Goal: Information Seeking & Learning: Learn about a topic

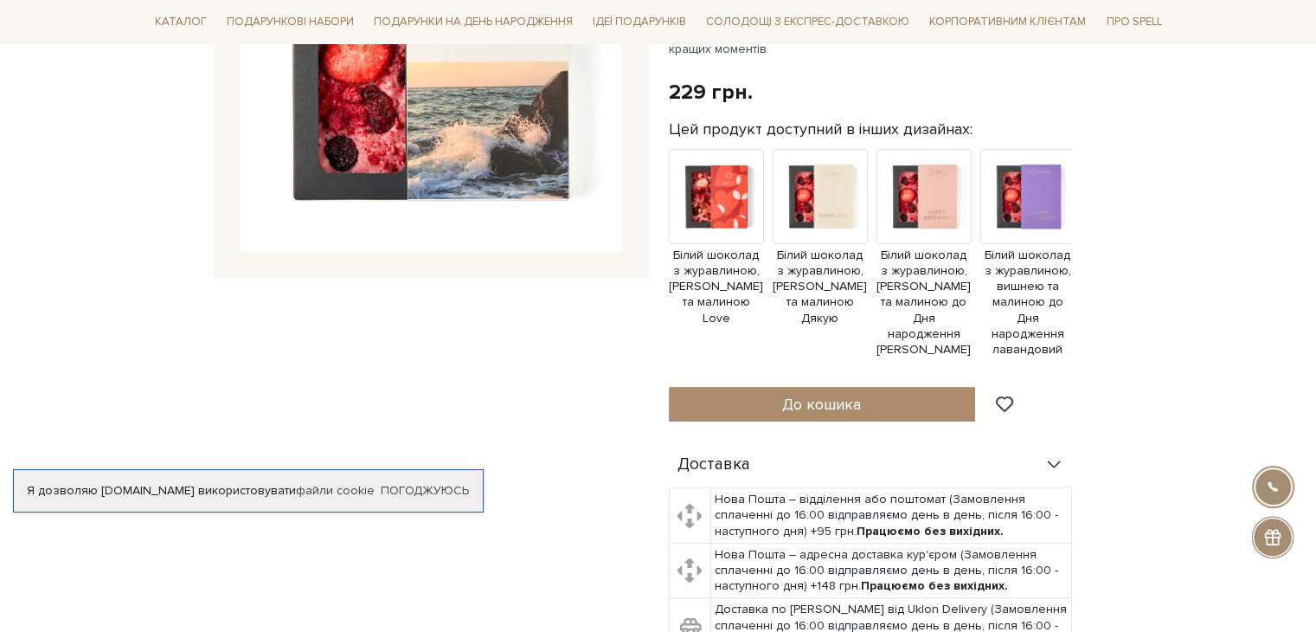
scroll to position [346, 0]
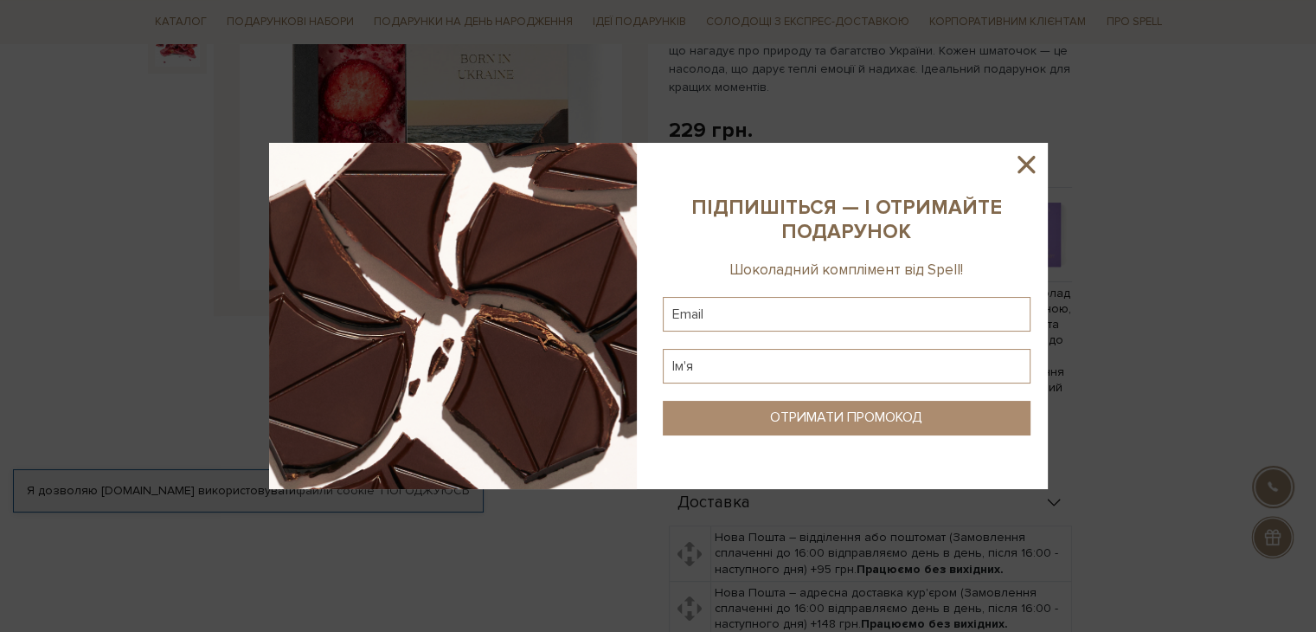
click at [1021, 160] on icon at bounding box center [1025, 164] width 17 height 17
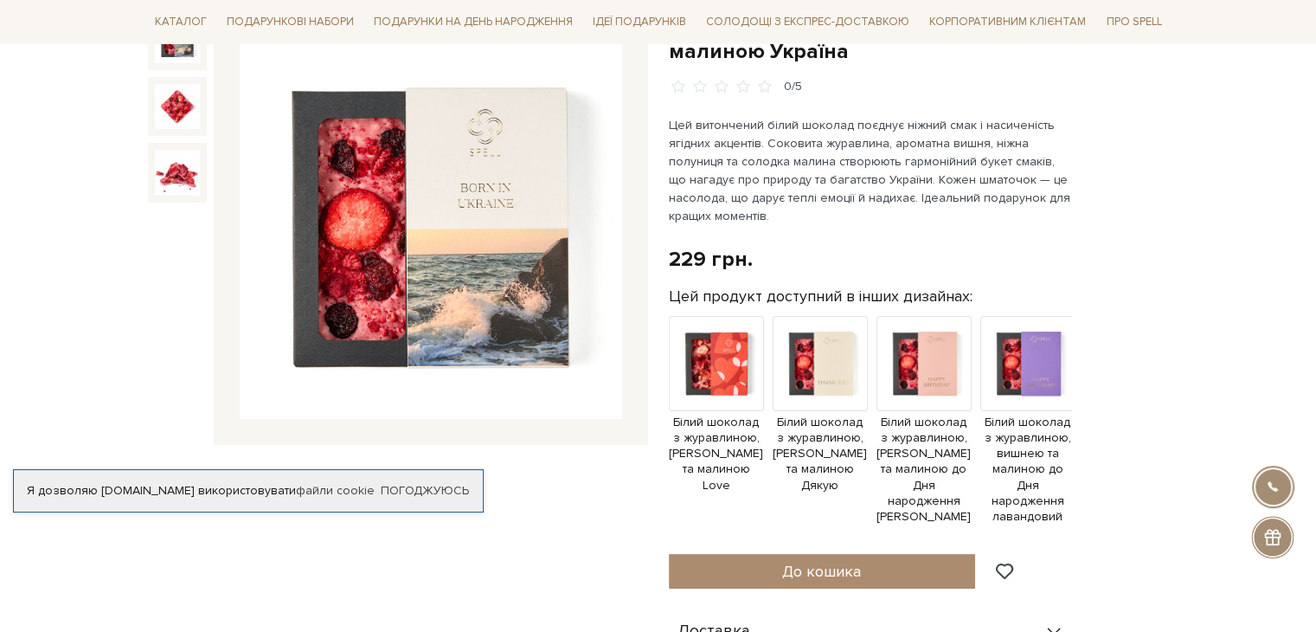
scroll to position [260, 0]
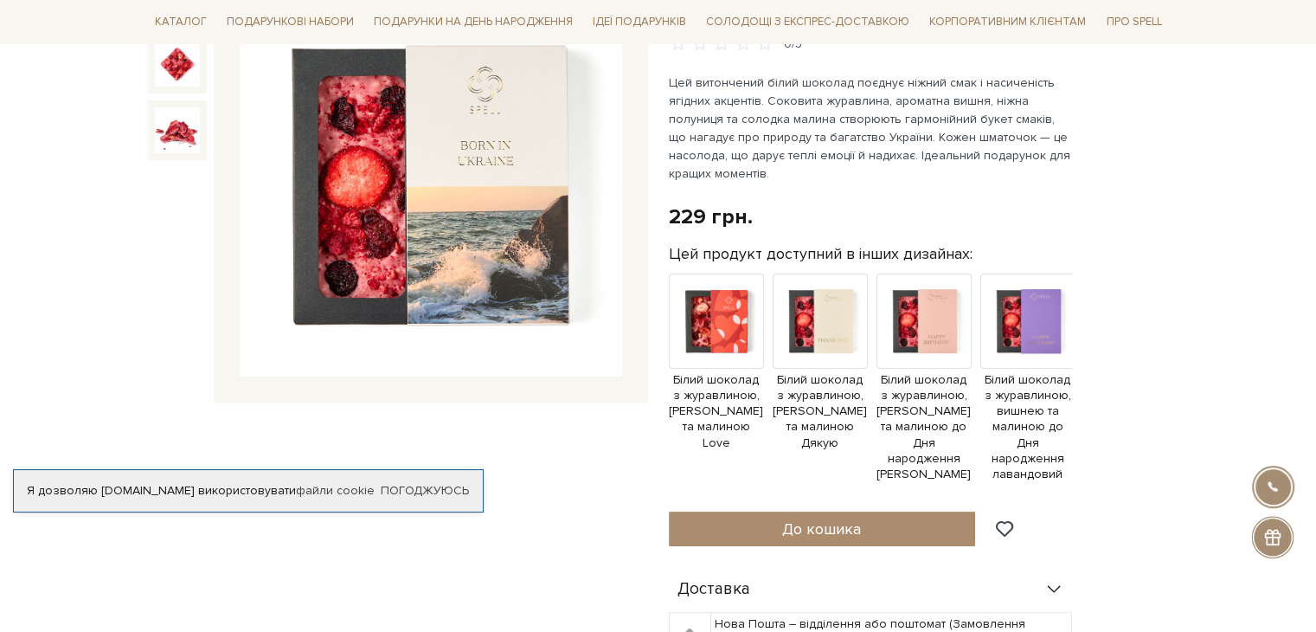
click at [463, 166] on img at bounding box center [431, 186] width 382 height 382
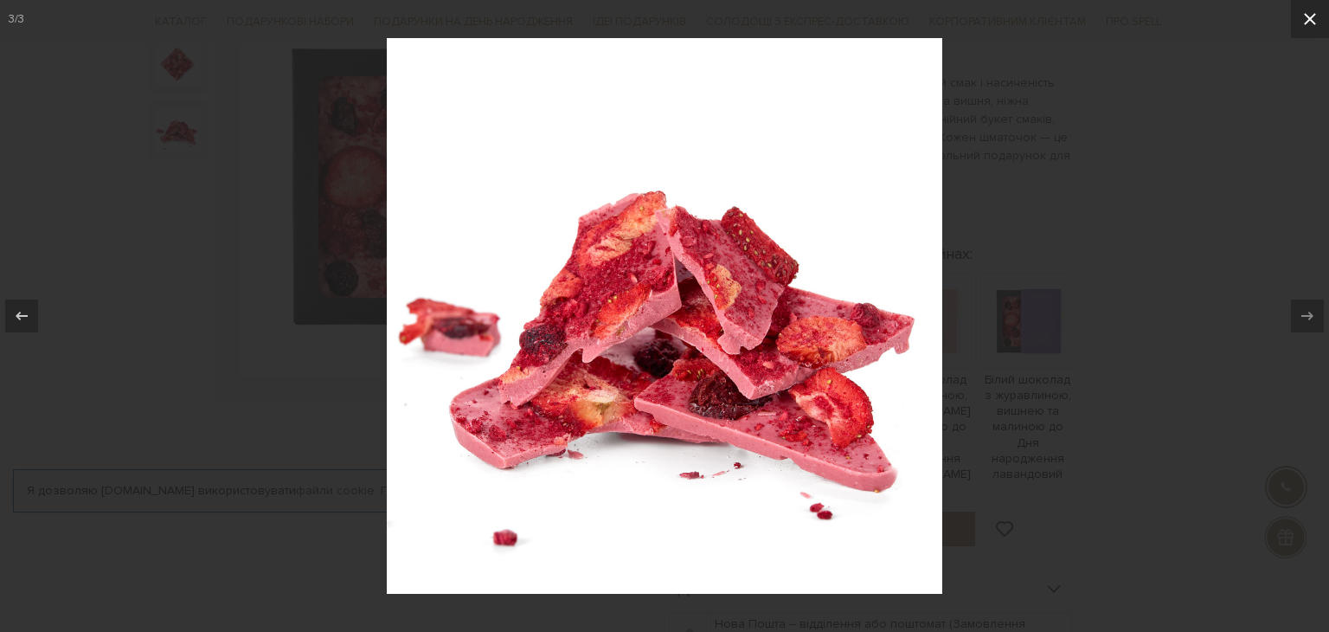
click at [1304, 21] on icon at bounding box center [1309, 19] width 21 height 21
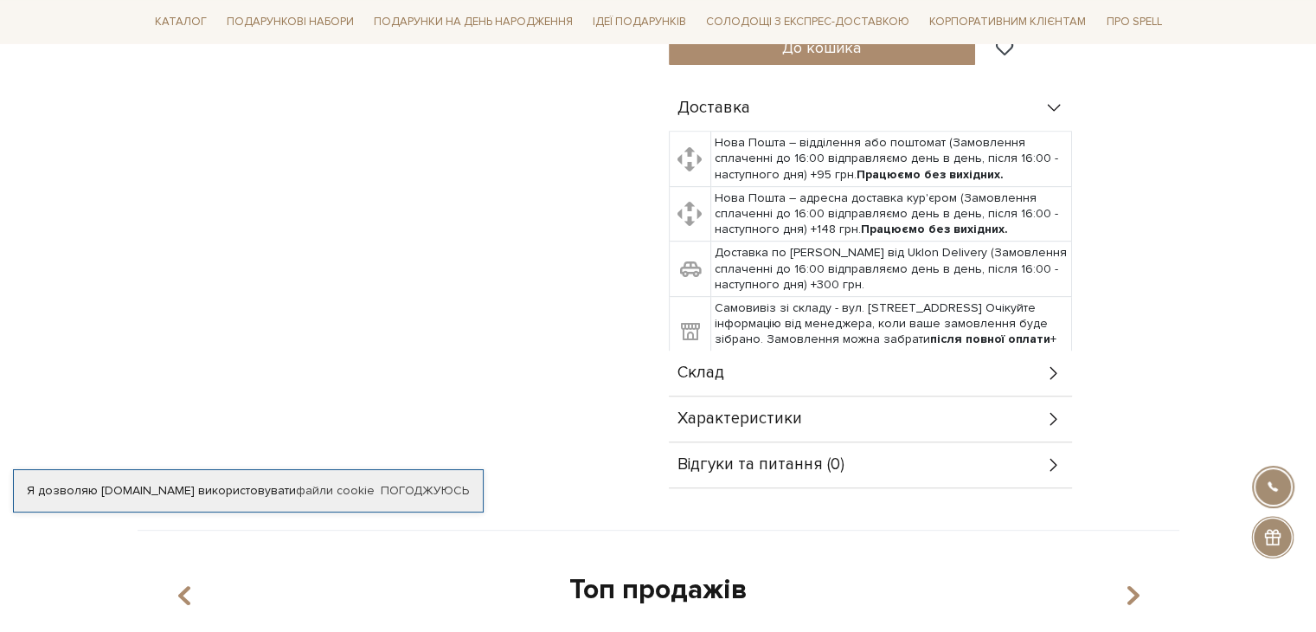
scroll to position [779, 0]
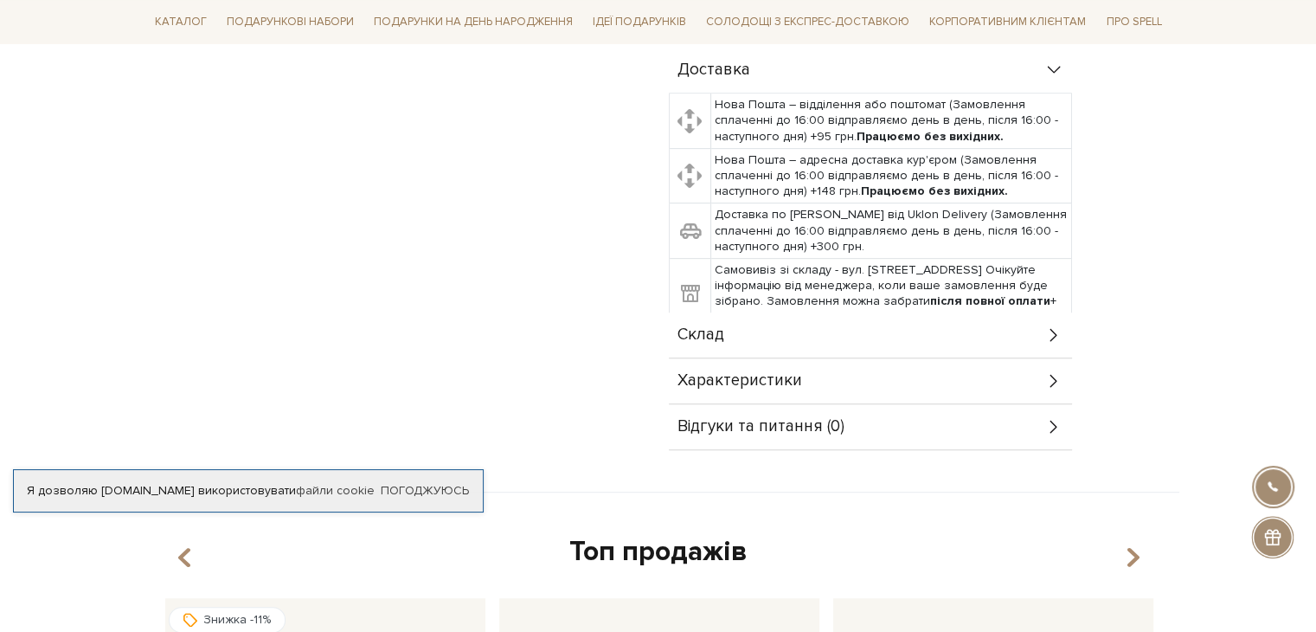
click at [924, 358] on div "Характеристики" at bounding box center [870, 380] width 403 height 45
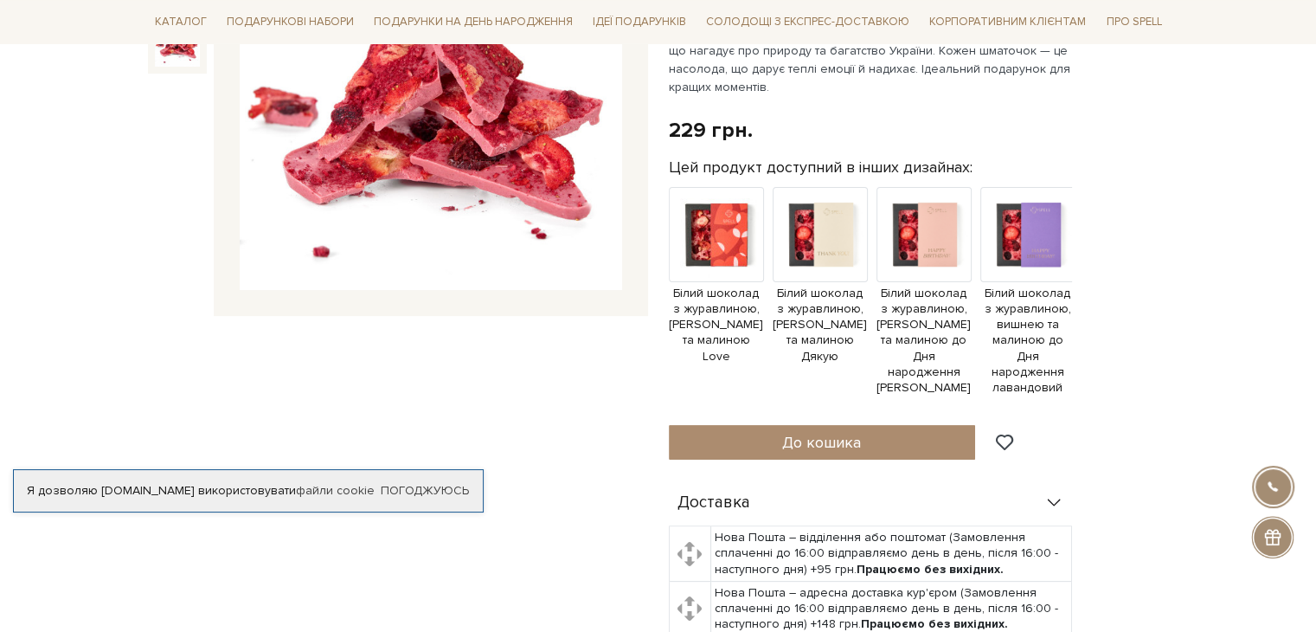
scroll to position [0, 0]
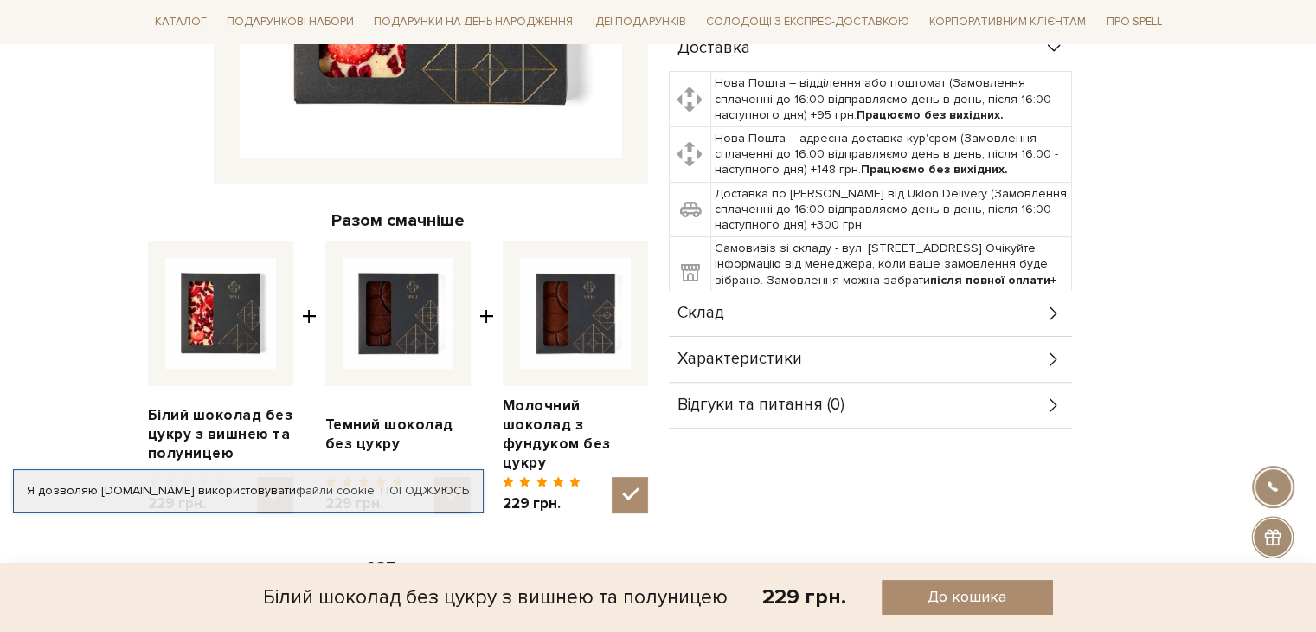
scroll to position [519, 0]
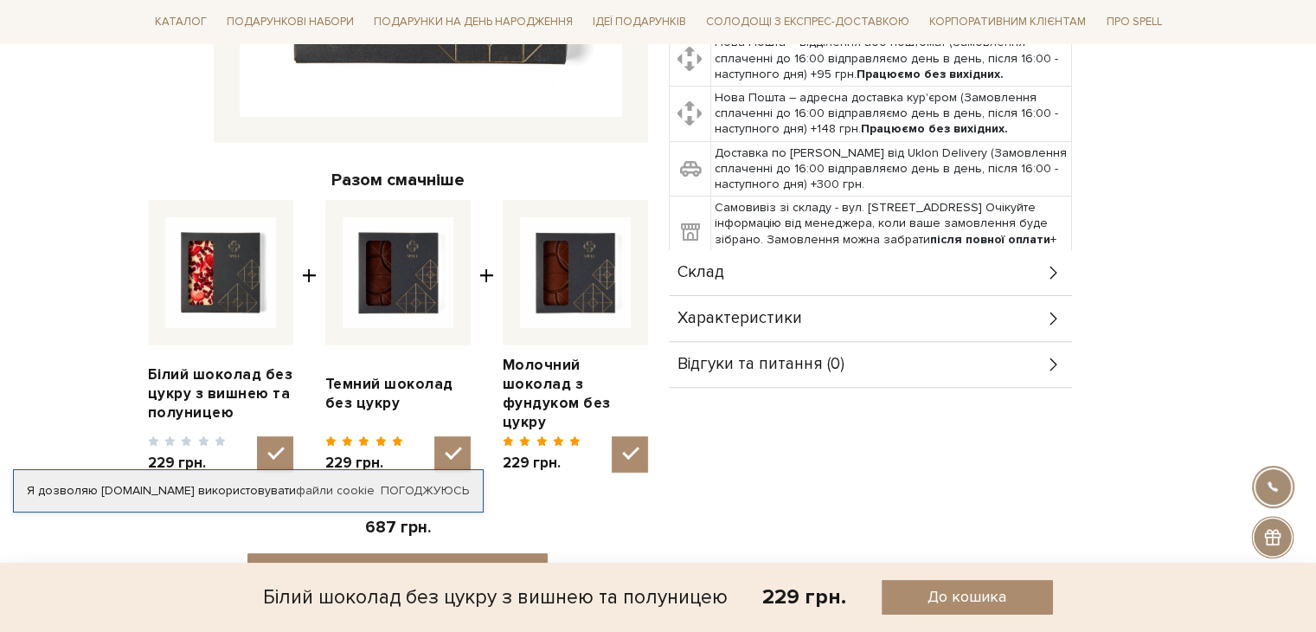
click at [856, 296] on div "Характеристики" at bounding box center [870, 318] width 403 height 45
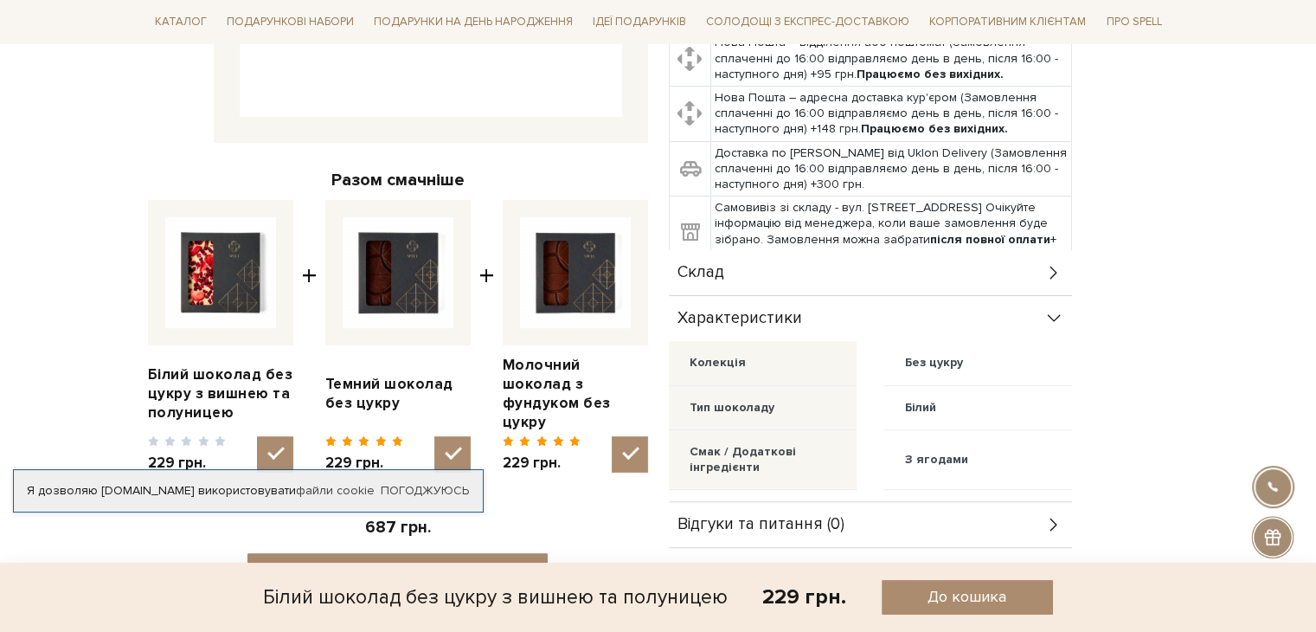
click at [704, 265] on span "Склад" at bounding box center [700, 273] width 47 height 16
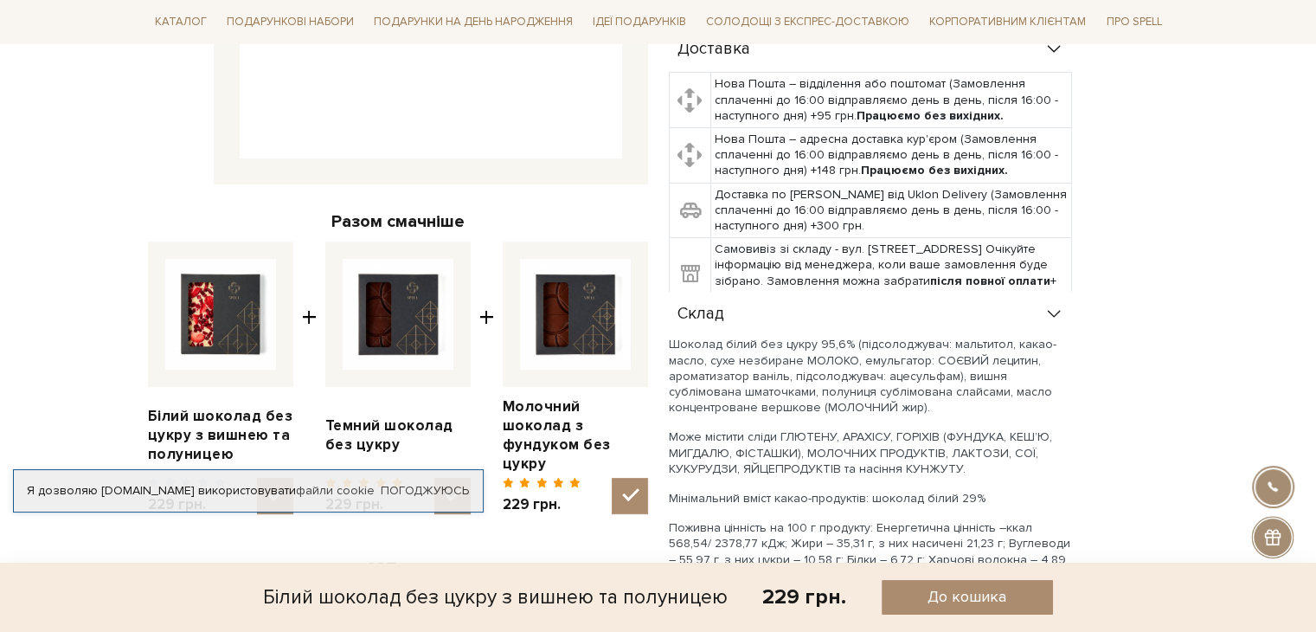
scroll to position [606, 0]
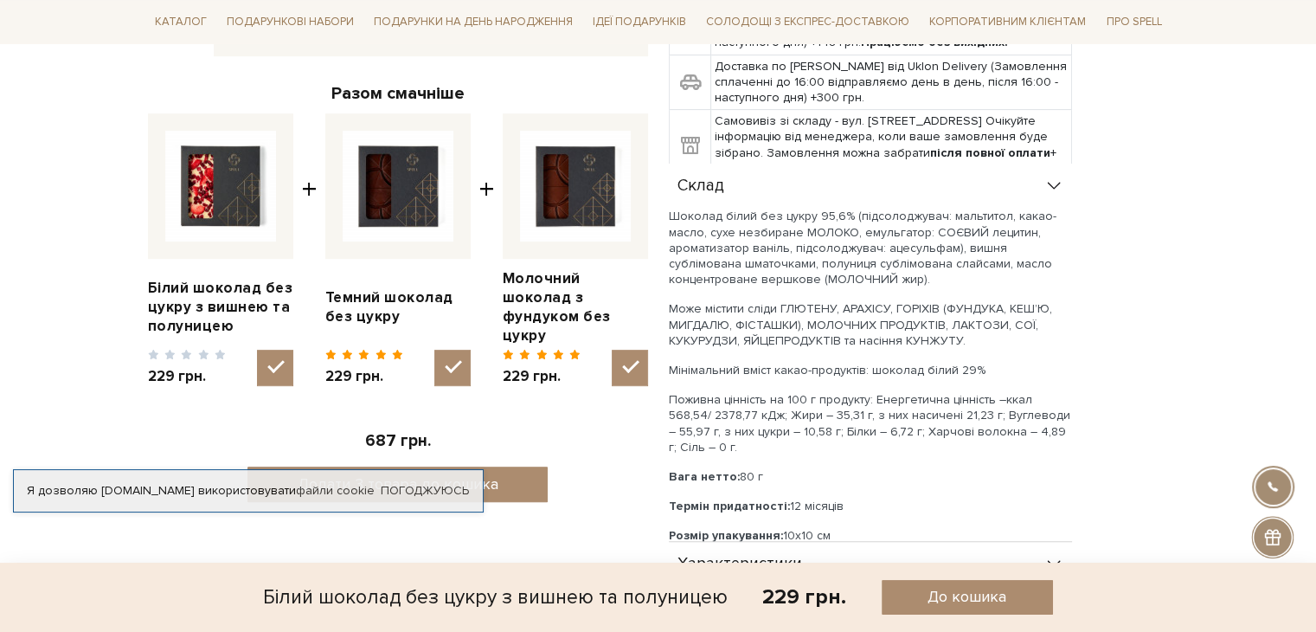
drag, startPoint x: 696, startPoint y: 433, endPoint x: 806, endPoint y: 425, distance: 111.0
click at [806, 469] on p "Вага нетто: 80 г" at bounding box center [870, 477] width 403 height 16
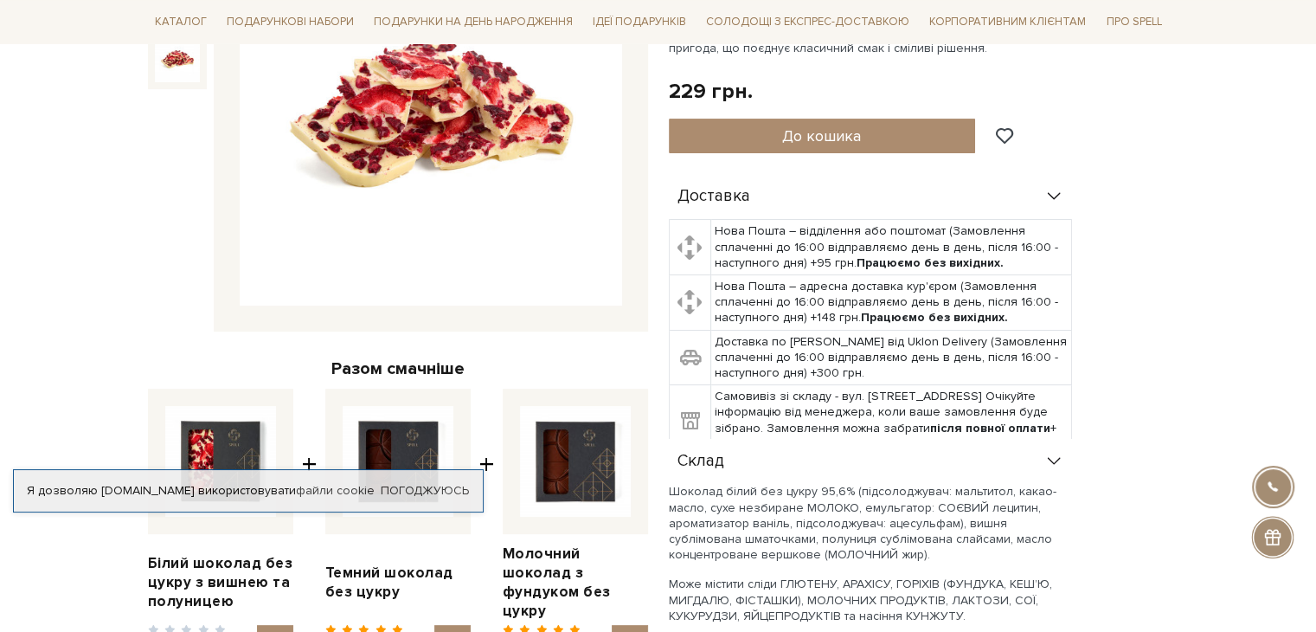
scroll to position [87, 0]
